Goal: Task Accomplishment & Management: Manage account settings

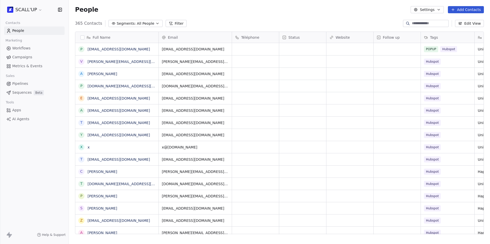
scroll to position [211, 417]
click at [73, 22] on div "365 Contacts Segments: All People Filter Edit View" at bounding box center [279, 23] width 421 height 8
click at [30, 9] on html "SCALL'UP Contacts People Marketing Workflows Campaigns Metrics & Events Sales P…" at bounding box center [245, 122] width 490 height 244
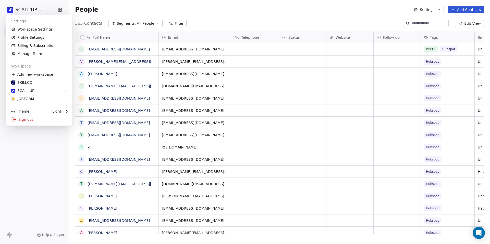
click at [200, 8] on html "SCALL'UP Contacts People Marketing Workflows Campaigns Metrics & Events Sales P…" at bounding box center [245, 122] width 490 height 244
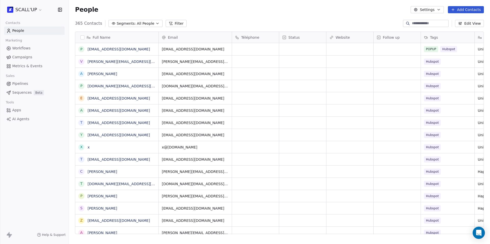
click at [37, 8] on html "SCALL'UP Contacts People Marketing Workflows Campaigns Metrics & Events Sales P…" at bounding box center [245, 122] width 490 height 244
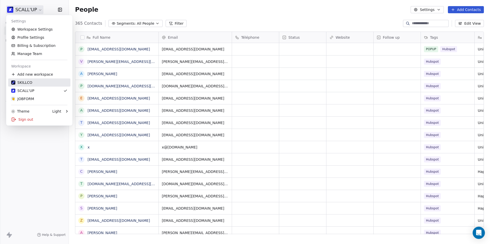
click at [50, 84] on div "SKILLCO" at bounding box center [39, 82] width 56 height 5
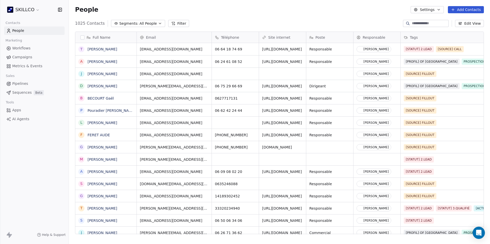
scroll to position [211, 417]
drag, startPoint x: 73, startPoint y: 23, endPoint x: 103, endPoint y: 25, distance: 29.4
click at [103, 25] on div "1025 Contacts Segments: All People Filter Edit View" at bounding box center [279, 23] width 421 height 8
click at [90, 9] on span "People" at bounding box center [86, 10] width 23 height 8
drag, startPoint x: 74, startPoint y: 10, endPoint x: 105, endPoint y: 25, distance: 33.9
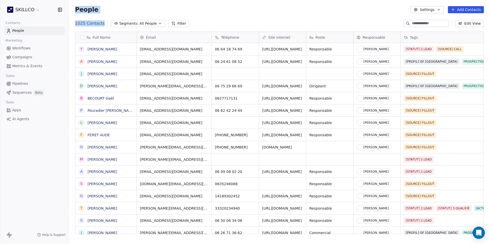
click at [105, 25] on section "People Settings Add Contacts 1025 Contacts Segments: All People Filter Edit Vie…" at bounding box center [279, 122] width 421 height 244
click at [99, 14] on div "People Settings Add Contacts" at bounding box center [279, 9] width 421 height 19
drag, startPoint x: 76, startPoint y: 10, endPoint x: 105, endPoint y: 24, distance: 32.1
click at [105, 24] on section "People Settings Add Contacts 1025 Contacts Segments: All People Filter Edit Vie…" at bounding box center [279, 122] width 421 height 244
click at [111, 11] on div "People Settings Add Contacts" at bounding box center [279, 9] width 408 height 7
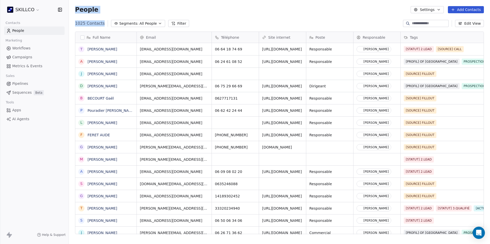
drag, startPoint x: 75, startPoint y: 11, endPoint x: 106, endPoint y: 23, distance: 33.3
click at [106, 23] on section "People Settings Add Contacts 1025 Contacts Segments: All People Filter Edit Vie…" at bounding box center [279, 122] width 421 height 244
click at [101, 16] on div "People Settings Add Contacts" at bounding box center [279, 9] width 421 height 19
drag, startPoint x: 74, startPoint y: 10, endPoint x: 103, endPoint y: 24, distance: 31.8
click at [103, 24] on section "People Settings Add Contacts 1025 Contacts Segments: All People Filter Edit Vie…" at bounding box center [279, 122] width 421 height 244
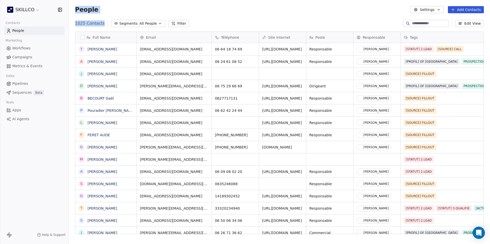
click at [103, 23] on div "1025 Contacts Segments: All People Filter" at bounding box center [132, 23] width 114 height 7
drag, startPoint x: 76, startPoint y: 10, endPoint x: 103, endPoint y: 24, distance: 29.9
click at [103, 24] on section "People Settings Add Contacts 1025 Contacts Segments: All People Filter Edit Vie…" at bounding box center [279, 122] width 421 height 244
click at [103, 24] on div "1025 Contacts Segments: All People Filter" at bounding box center [132, 23] width 114 height 7
drag, startPoint x: 75, startPoint y: 10, endPoint x: 102, endPoint y: 24, distance: 30.5
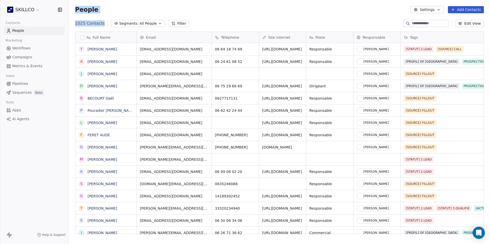
click at [102, 24] on section "People Settings Add Contacts 1025 Contacts Segments: All People Filter Edit Vie…" at bounding box center [279, 122] width 421 height 244
click at [102, 24] on span "1025 Contacts" at bounding box center [90, 23] width 30 height 6
drag, startPoint x: 82, startPoint y: 11, endPoint x: 104, endPoint y: 25, distance: 26.2
click at [104, 25] on section "People Settings Add Contacts 1025 Contacts Segments: All People Filter Edit Vie…" at bounding box center [279, 122] width 421 height 244
click at [103, 24] on div "1025 Contacts Segments: All People Filter" at bounding box center [132, 23] width 114 height 7
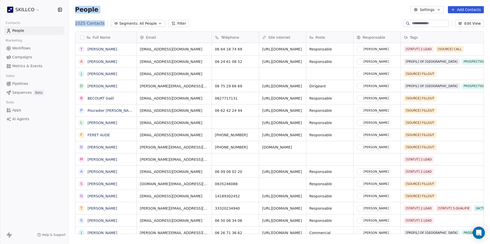
drag, startPoint x: 76, startPoint y: 11, endPoint x: 106, endPoint y: 25, distance: 33.0
click at [106, 25] on section "People Settings Add Contacts 1025 Contacts Segments: All People Filter Edit Vie…" at bounding box center [279, 122] width 421 height 244
click at [108, 24] on span at bounding box center [108, 23] width 0 height 6
drag, startPoint x: 76, startPoint y: 11, endPoint x: 104, endPoint y: 24, distance: 31.0
click at [104, 24] on section "People Settings Add Contacts 1025 Contacts Segments: All People Filter Edit Vie…" at bounding box center [279, 122] width 421 height 244
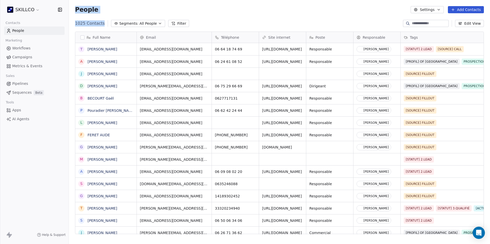
click at [104, 24] on div "1025 Contacts Segments: All People Filter" at bounding box center [132, 23] width 114 height 7
drag, startPoint x: 75, startPoint y: 9, endPoint x: 103, endPoint y: 25, distance: 31.7
click at [103, 25] on section "People Settings Add Contacts 1025 Contacts Segments: All People Filter Edit Vie…" at bounding box center [279, 122] width 421 height 244
click at [103, 25] on div "1025 Contacts Segments: All People Filter" at bounding box center [132, 23] width 114 height 7
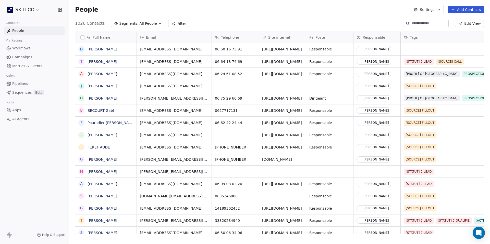
click at [29, 6] on html "SKILLCO Contacts People Marketing Workflows Campaigns Metrics & Events Sales Pi…" at bounding box center [245, 122] width 490 height 244
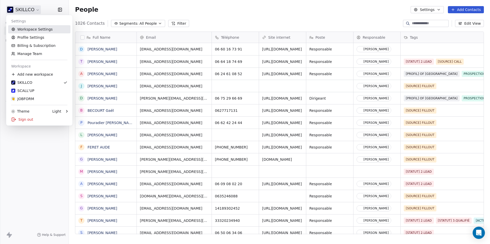
click at [44, 32] on link "Workspace Settings" at bounding box center [39, 29] width 62 height 8
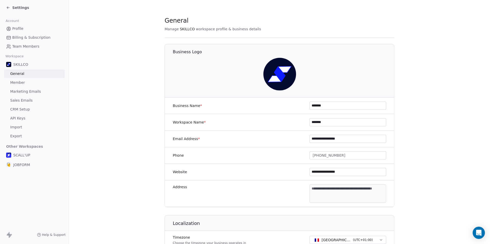
click at [29, 85] on link "Member" at bounding box center [34, 83] width 60 height 8
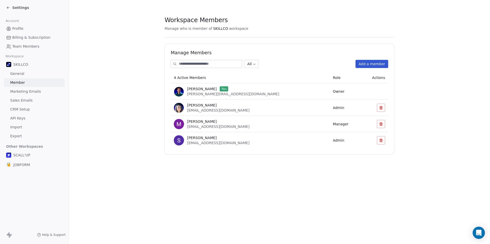
click at [374, 60] on button "Add a member" at bounding box center [371, 64] width 33 height 8
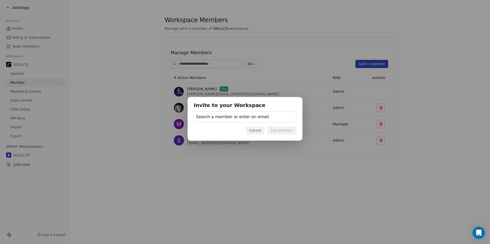
click at [221, 113] on div "Search a member or enter an email" at bounding box center [245, 117] width 103 height 11
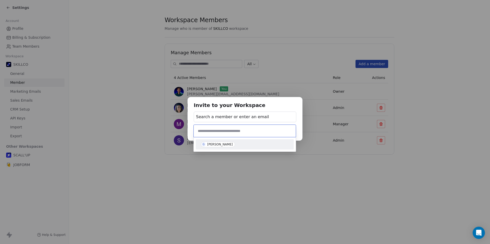
click at [222, 129] on input "text" at bounding box center [245, 131] width 96 height 6
click at [253, 81] on div "Invite to your Workspace Search a member or enter an email Cancel Add Member" at bounding box center [245, 122] width 490 height 244
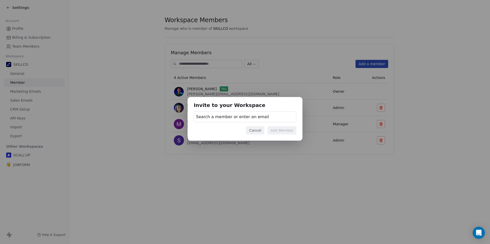
click at [214, 59] on div "Invite to your Workspace Search a member or enter an email Cancel Add Member" at bounding box center [245, 122] width 490 height 244
click at [252, 135] on div "Invite to your Workspace Search a member or enter an email Cancel Add Member" at bounding box center [244, 119] width 115 height 44
click at [253, 132] on button "Cancel" at bounding box center [255, 130] width 18 height 8
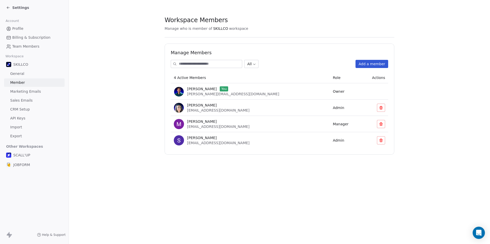
click at [370, 62] on button "Add a member" at bounding box center [371, 64] width 33 height 8
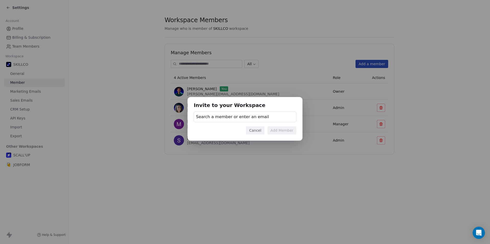
click at [252, 120] on div "Search a member or enter an email" at bounding box center [245, 117] width 103 height 11
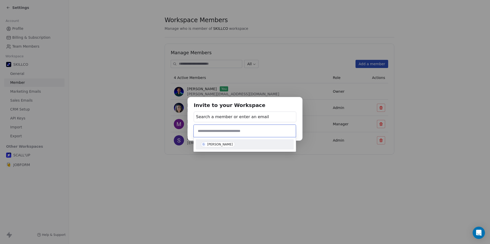
click at [252, 118] on div "Invite to your Workspace Search a member or enter an email Cancel Add Member" at bounding box center [245, 122] width 490 height 67
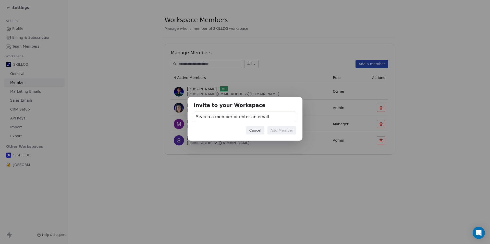
click at [252, 118] on span "Search a member or enter an email" at bounding box center [232, 117] width 73 height 6
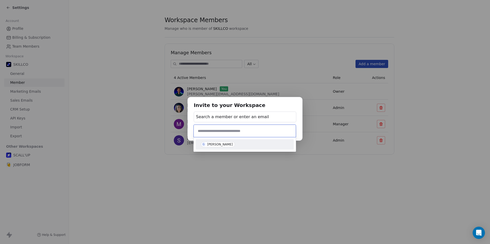
paste input "**********"
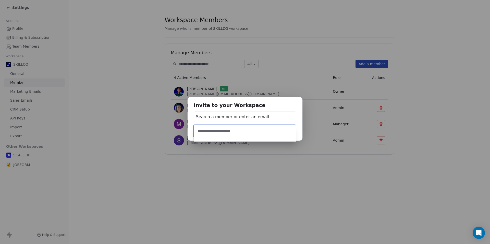
type input "**********"
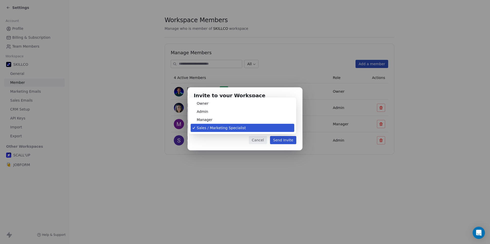
click at [222, 130] on body "Settings Account Profile Billing & Subscription Team Members Workspace SKILLCO …" at bounding box center [245, 122] width 490 height 244
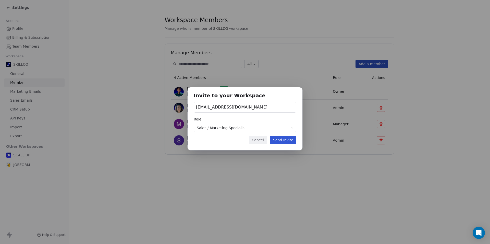
click at [256, 143] on div "Invite to your Workspace [EMAIL_ADDRESS][DOMAIN_NAME] Role Sales / Marketing Sp…" at bounding box center [245, 122] width 490 height 86
click at [257, 141] on button "Cancel" at bounding box center [258, 140] width 18 height 8
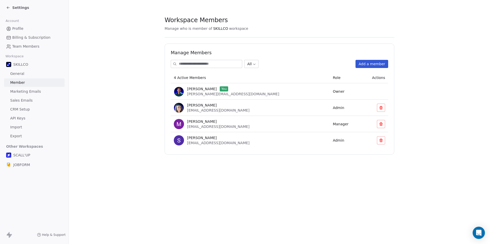
click at [18, 13] on div "Settings" at bounding box center [34, 7] width 69 height 15
click at [19, 11] on div "Settings" at bounding box center [34, 7] width 69 height 15
click at [22, 7] on span "Settings" at bounding box center [20, 7] width 17 height 5
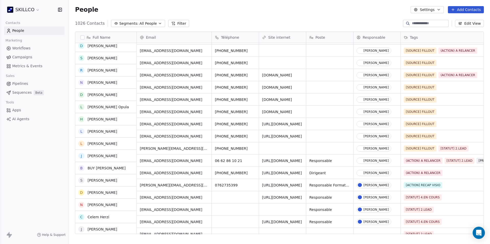
scroll to position [635, 0]
